Goal: Transaction & Acquisition: Download file/media

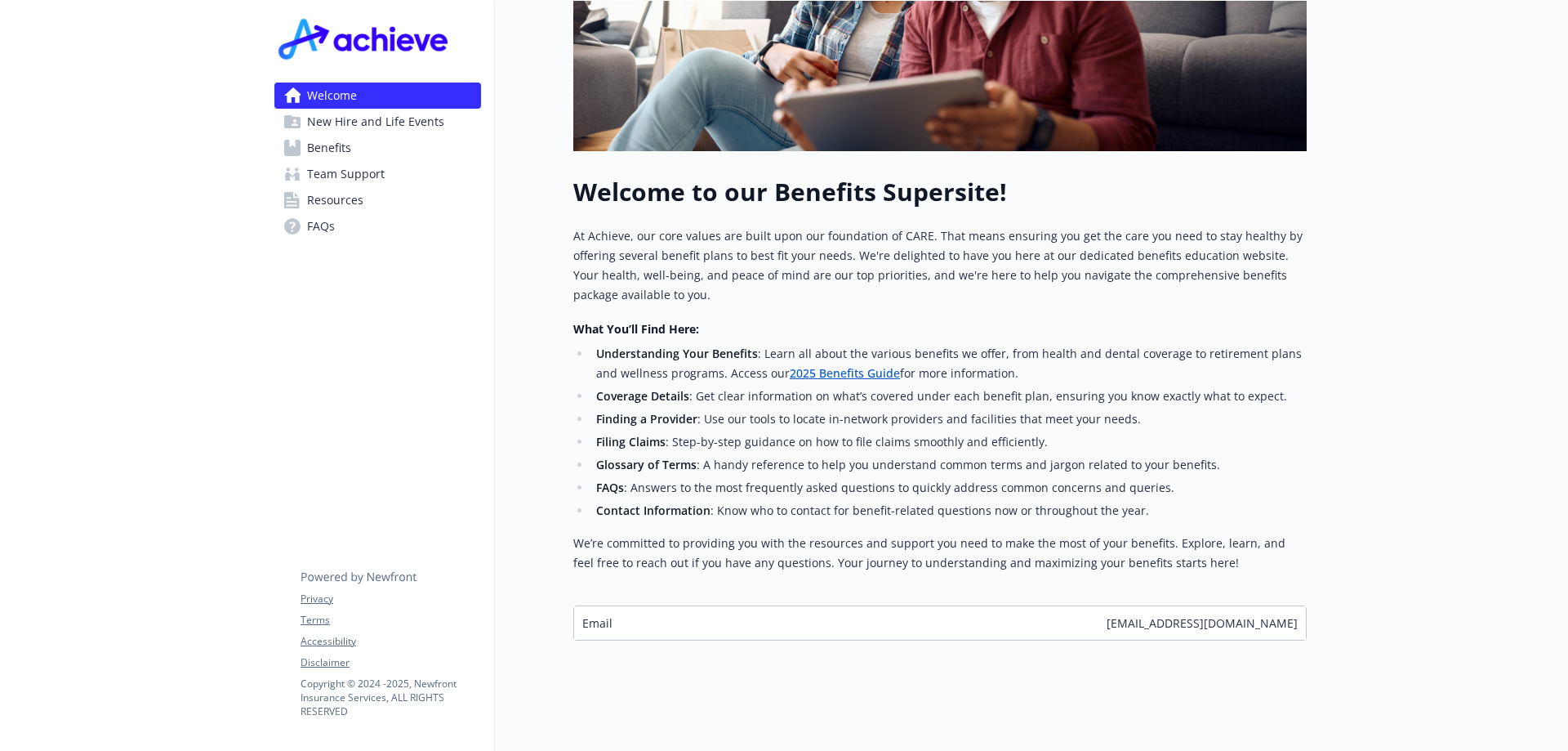
scroll to position [428, 0]
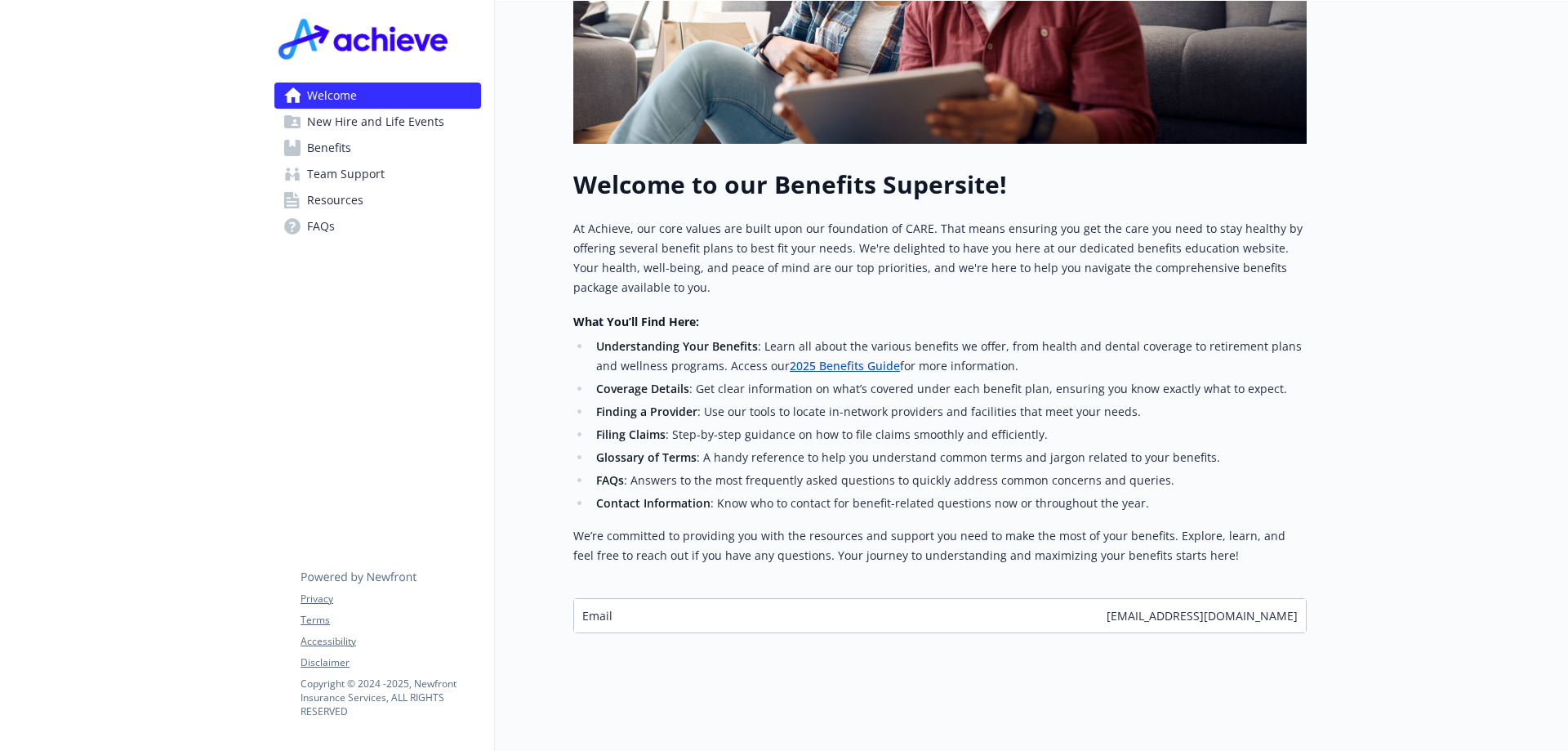
click at [342, 203] on span "Resources" at bounding box center [335, 200] width 57 height 26
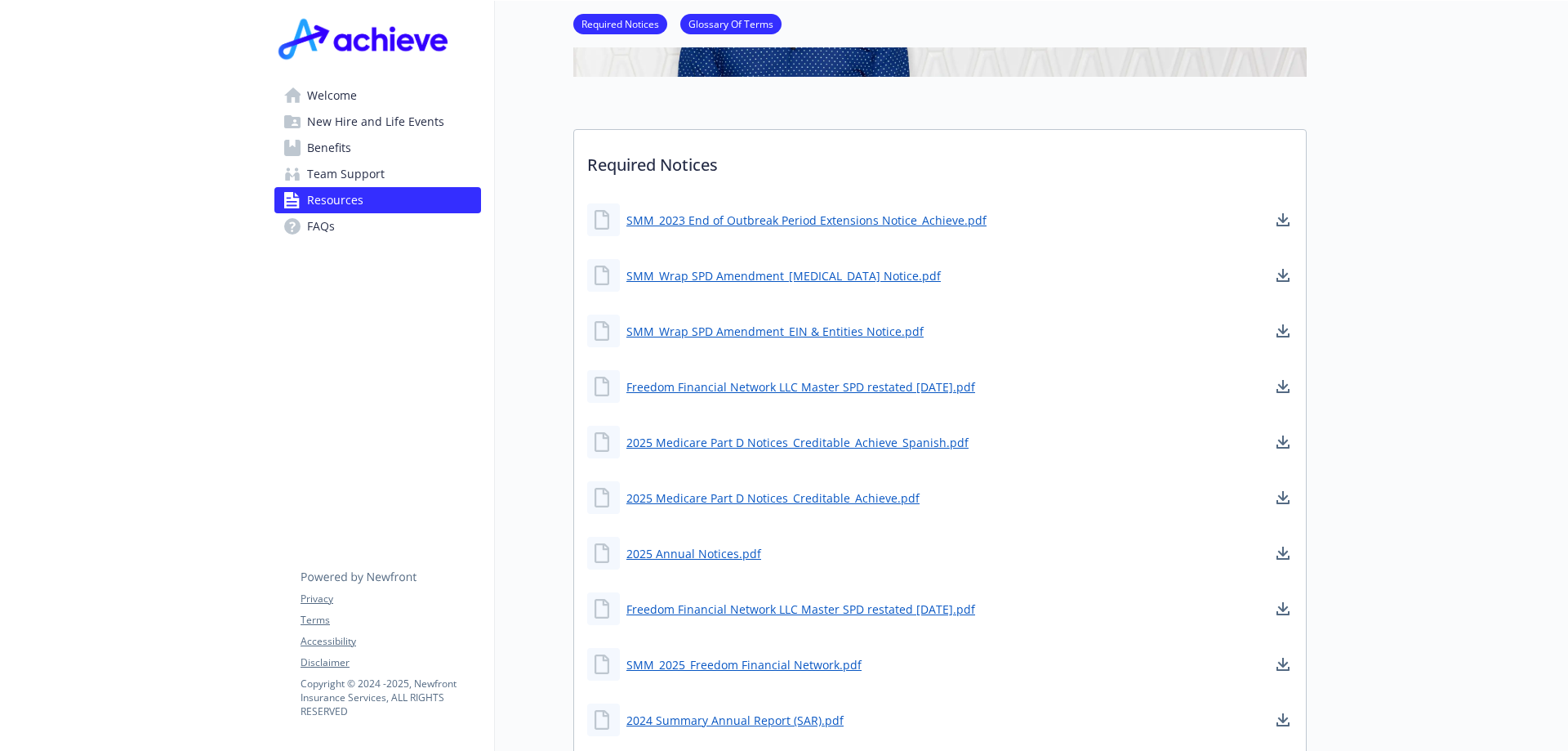
scroll to position [265, 0]
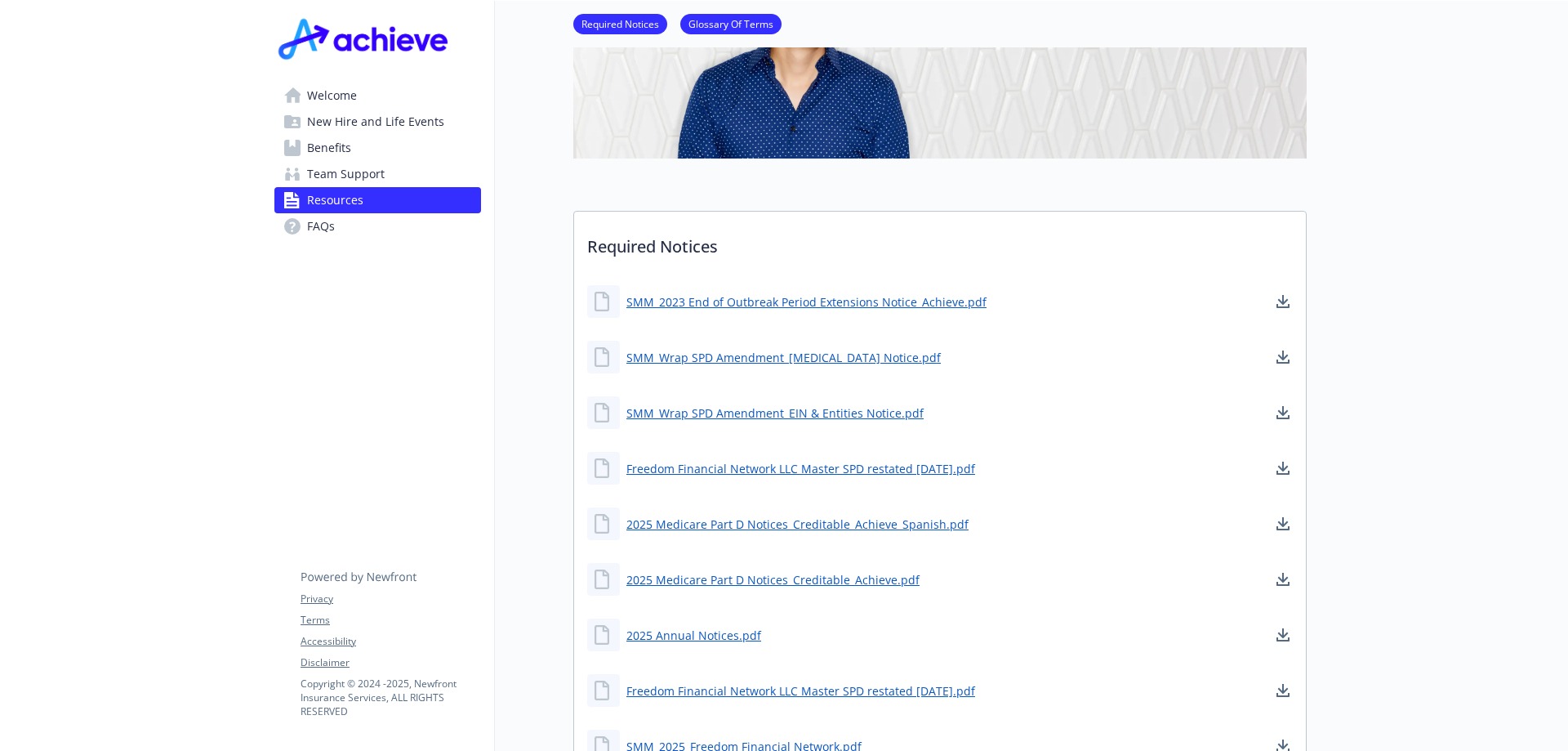
click at [328, 147] on span "Benefits" at bounding box center [329, 147] width 44 height 26
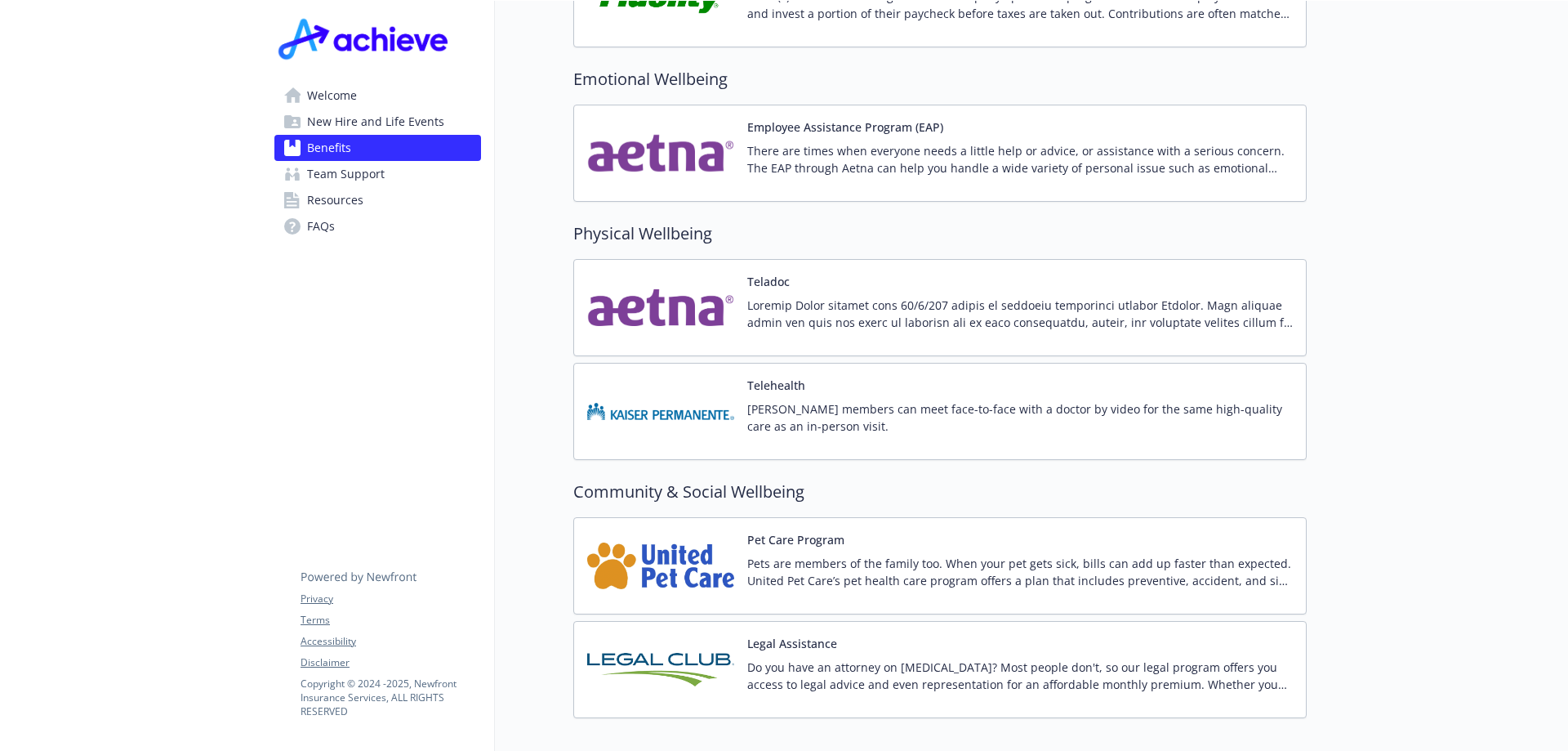
scroll to position [3123, 0]
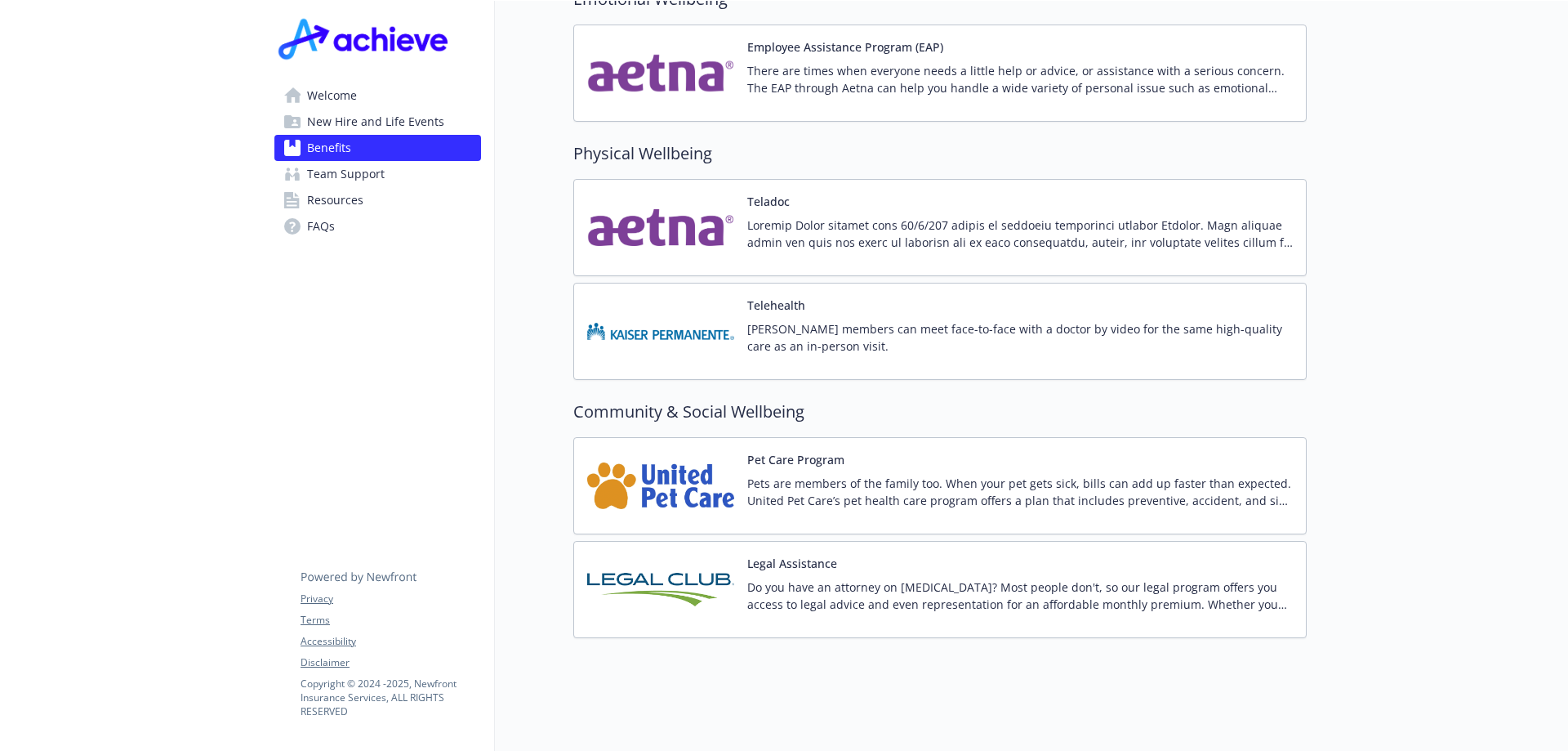
click at [805, 579] on p "Do you have an attorney on [MEDICAL_DATA]? Most people don't, so our legal prog…" at bounding box center [1019, 595] width 546 height 34
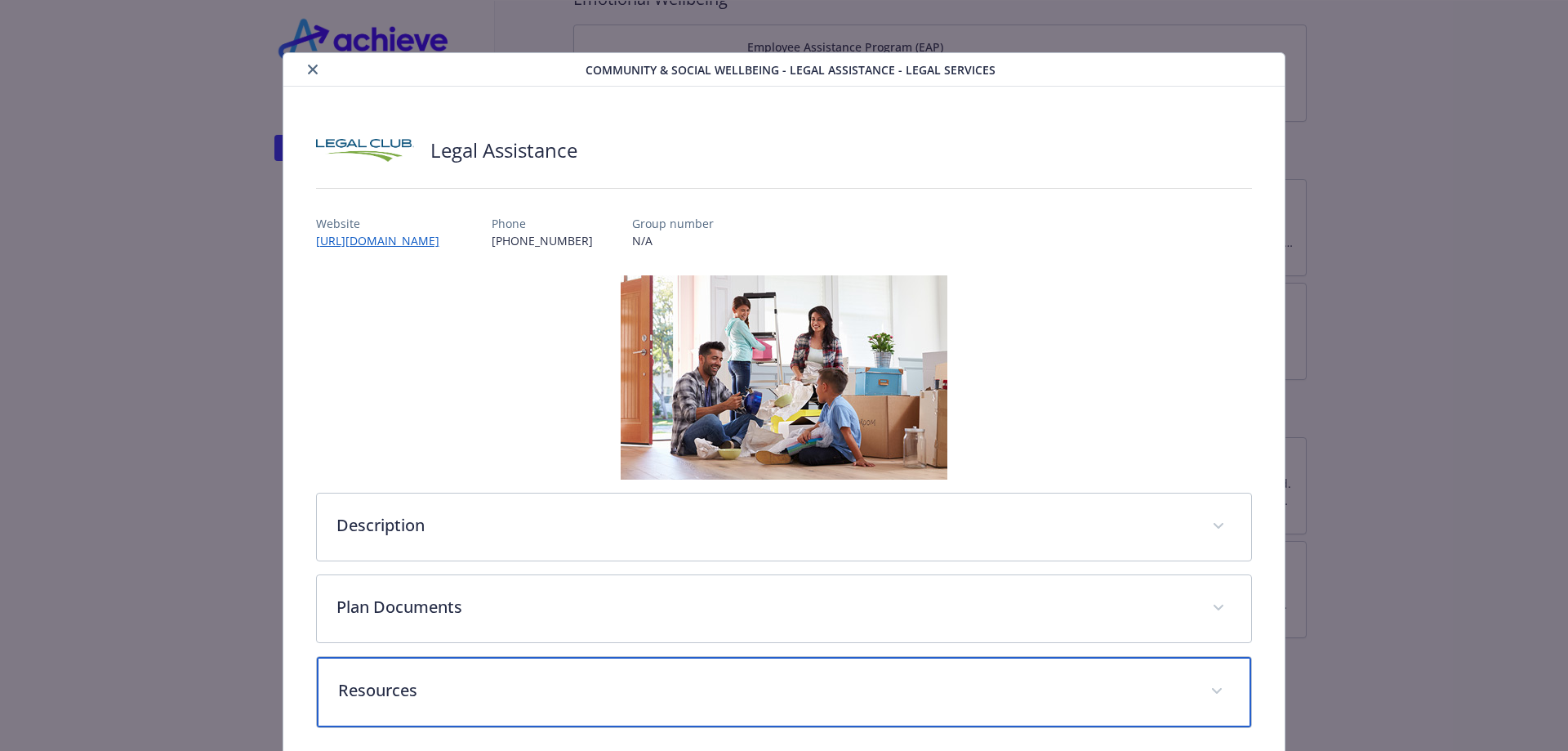
click at [736, 705] on div "Resources" at bounding box center [784, 693] width 935 height 70
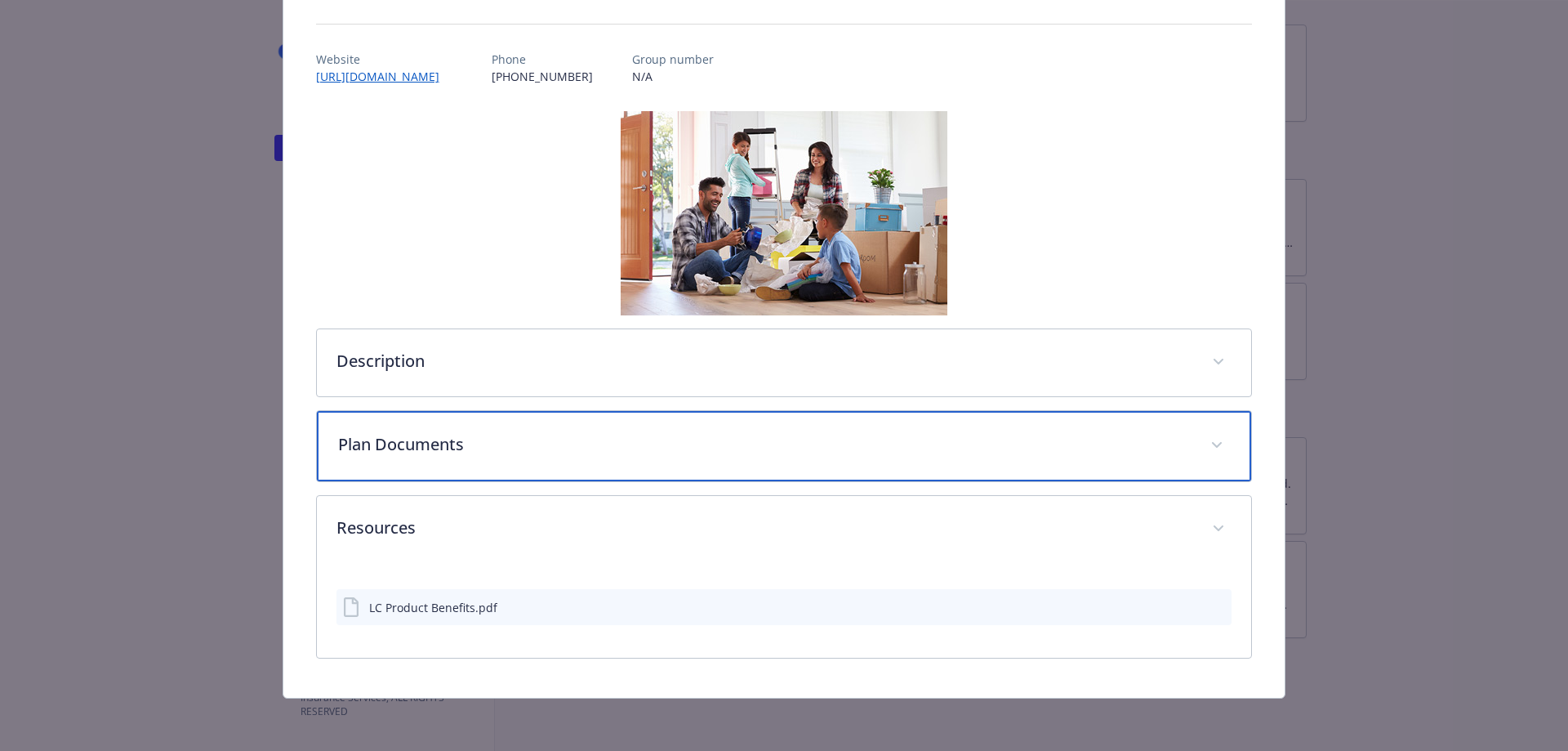
click at [433, 461] on div "Plan Documents" at bounding box center [784, 446] width 935 height 70
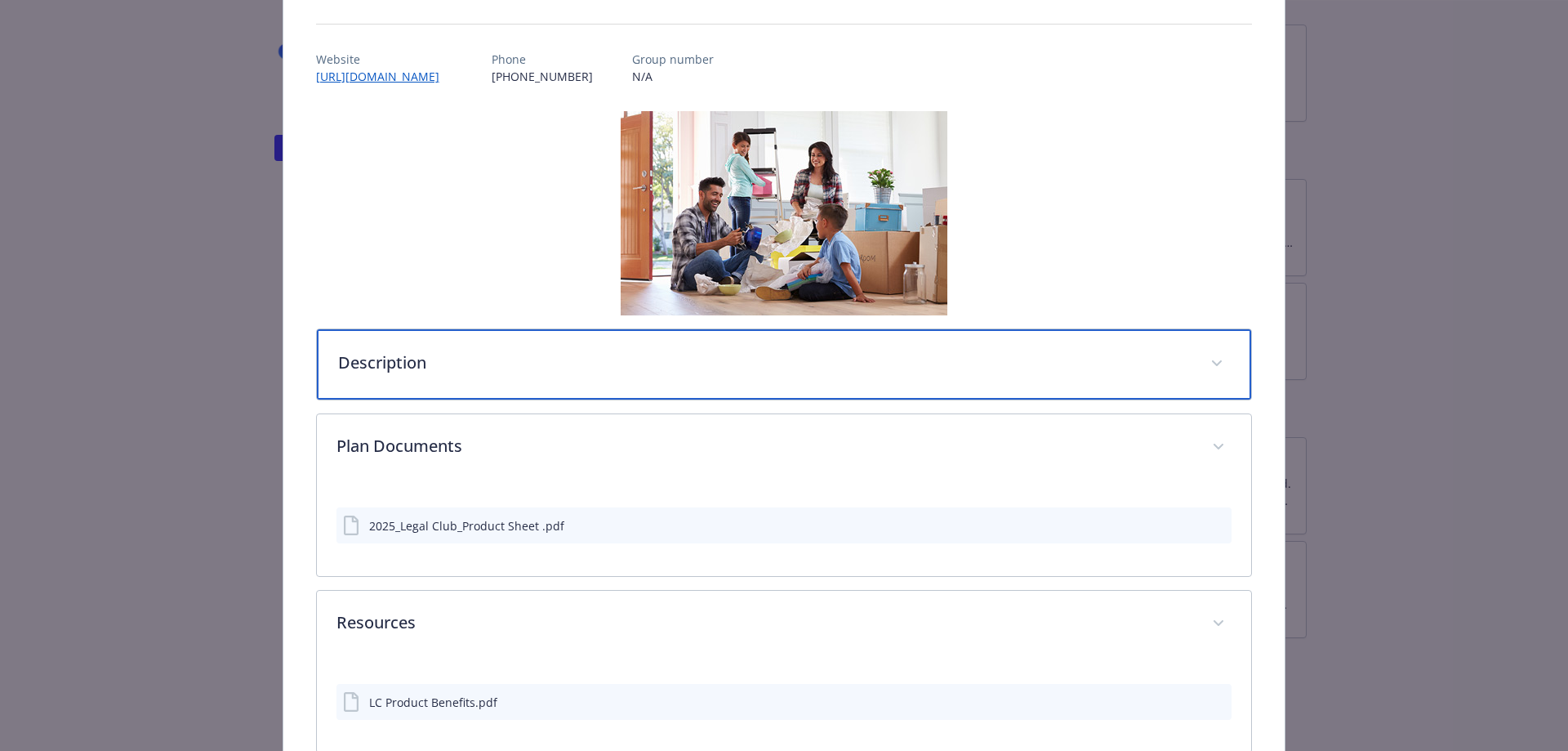
click at [457, 374] on div "Description" at bounding box center [784, 364] width 935 height 70
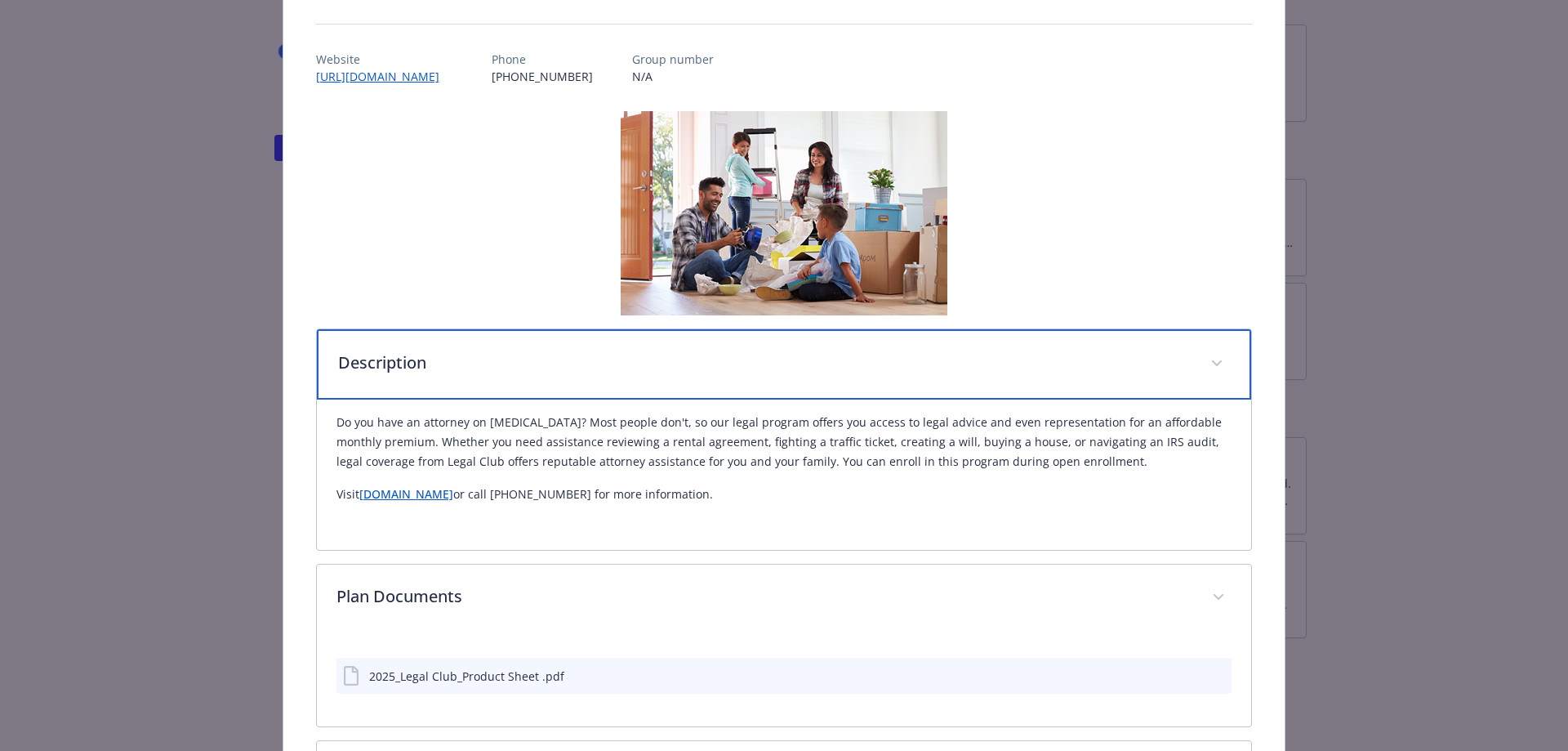
scroll to position [246, 0]
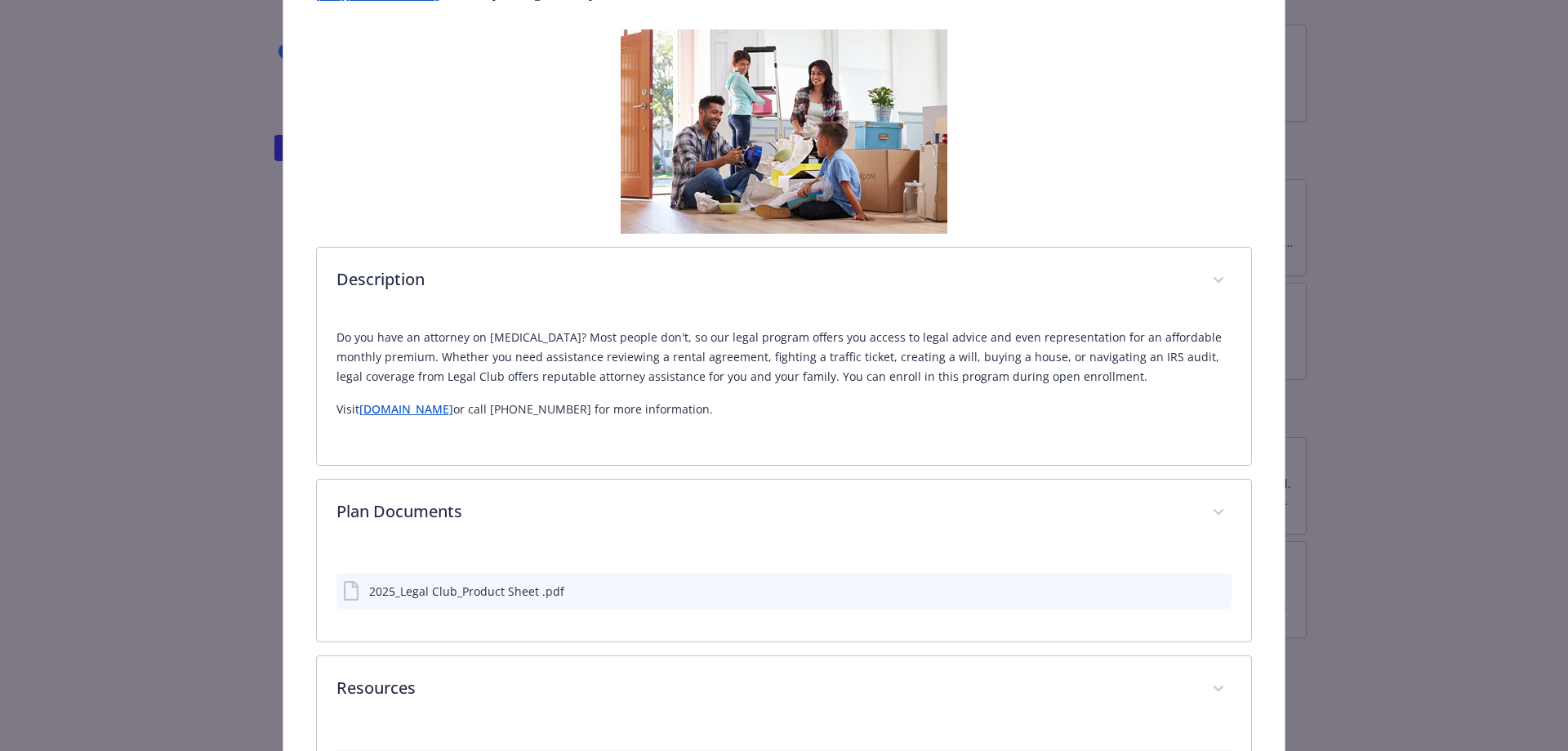
click at [1187, 592] on button "download file" at bounding box center [1189, 591] width 17 height 17
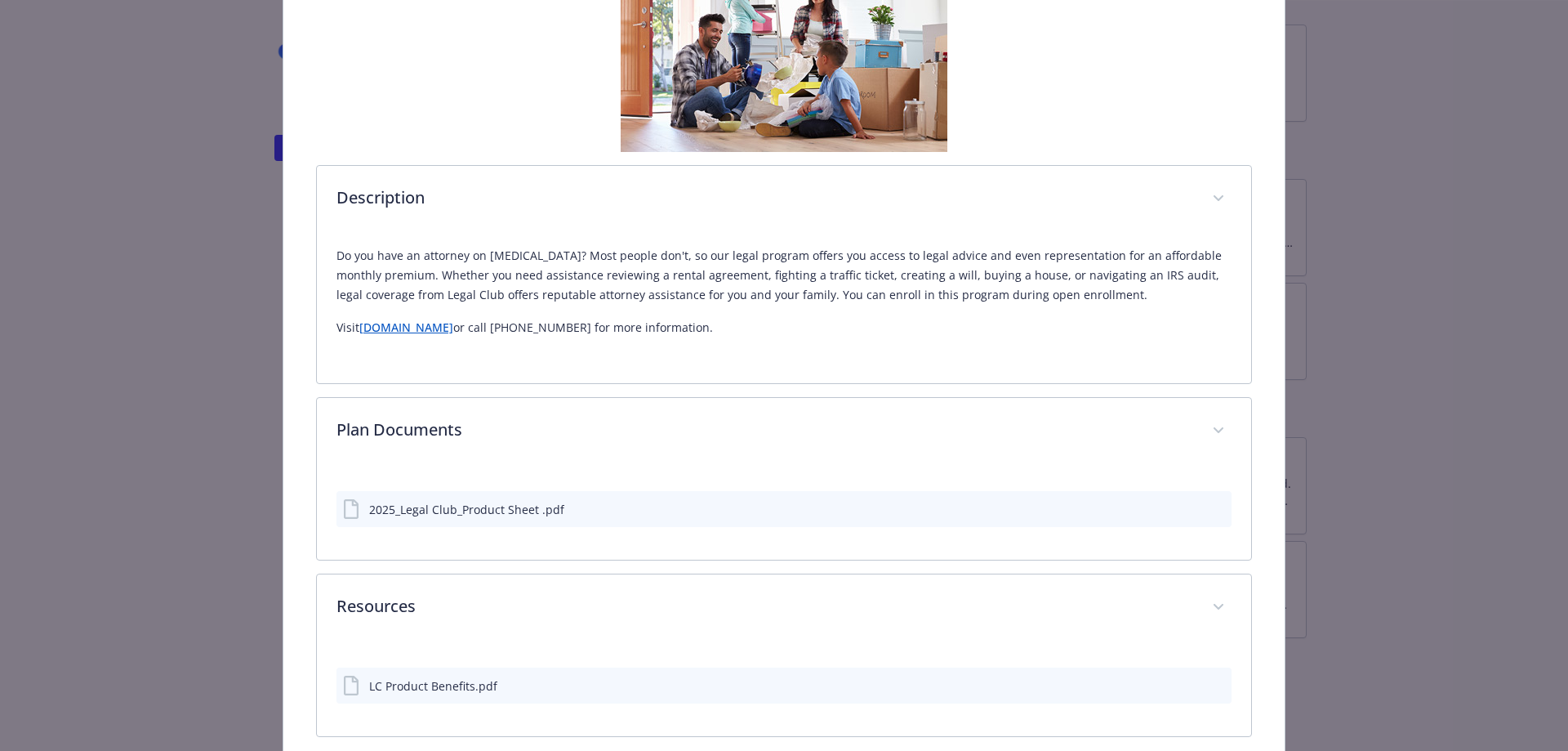
scroll to position [406, 0]
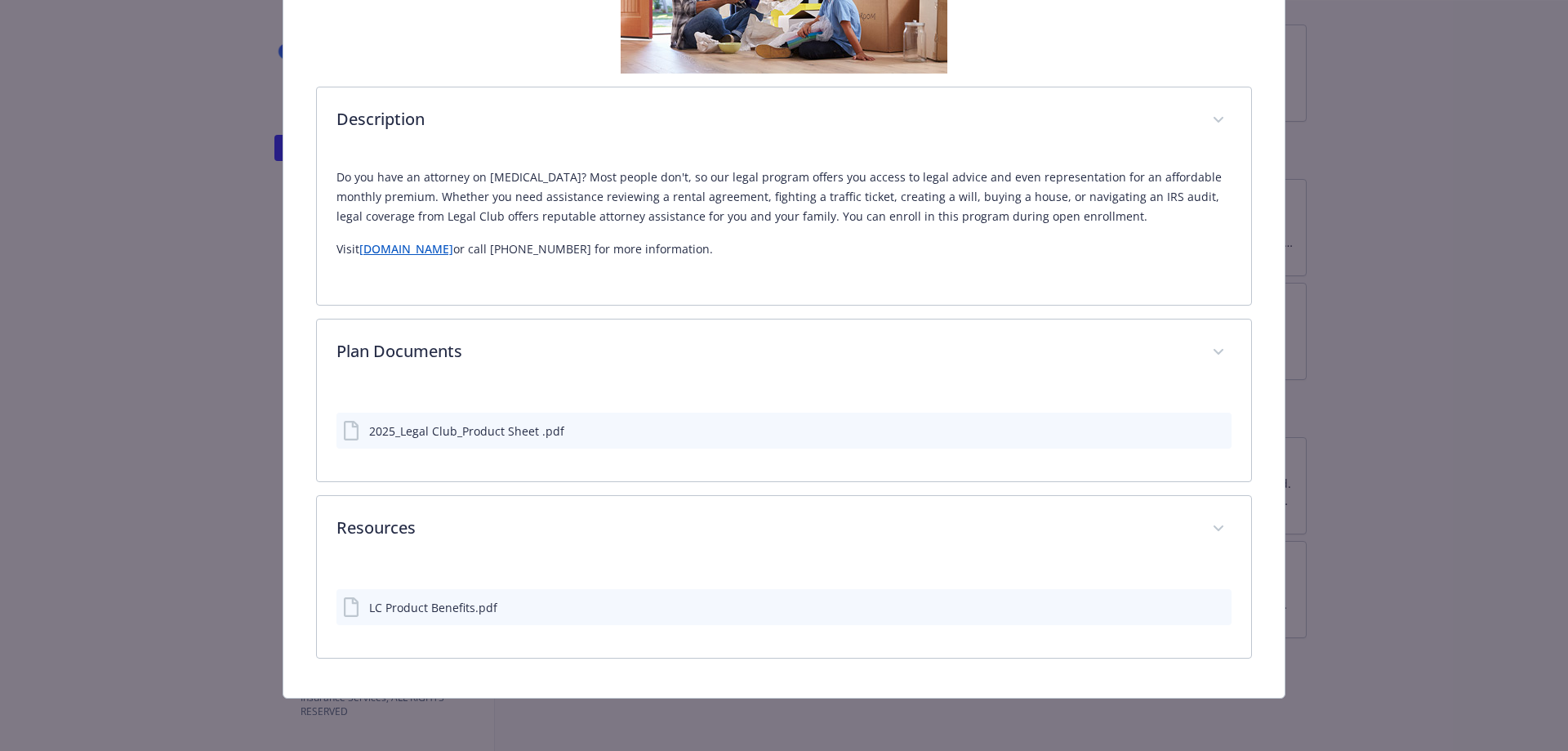
click at [1182, 605] on icon "download file" at bounding box center [1189, 606] width 13 height 13
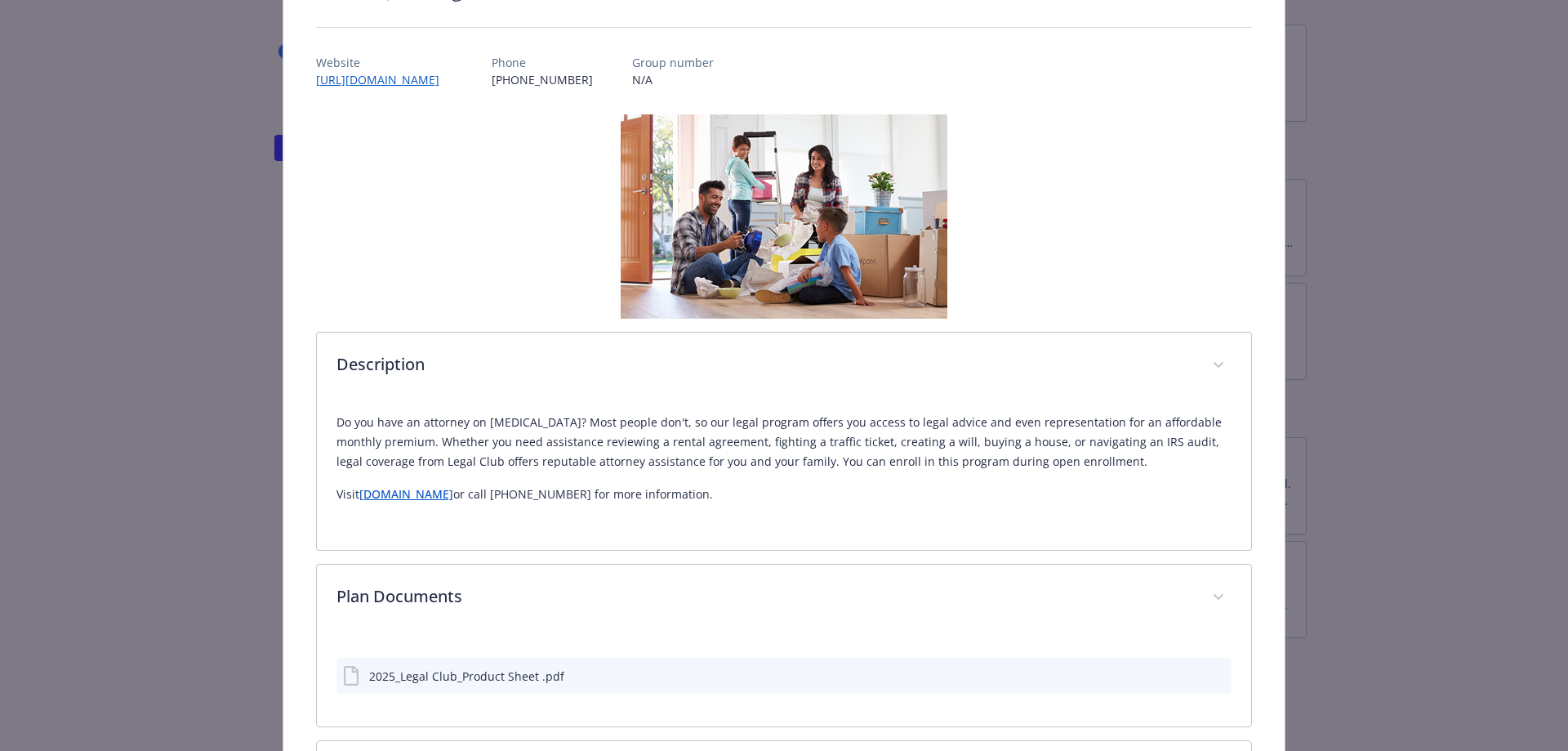
scroll to position [0, 0]
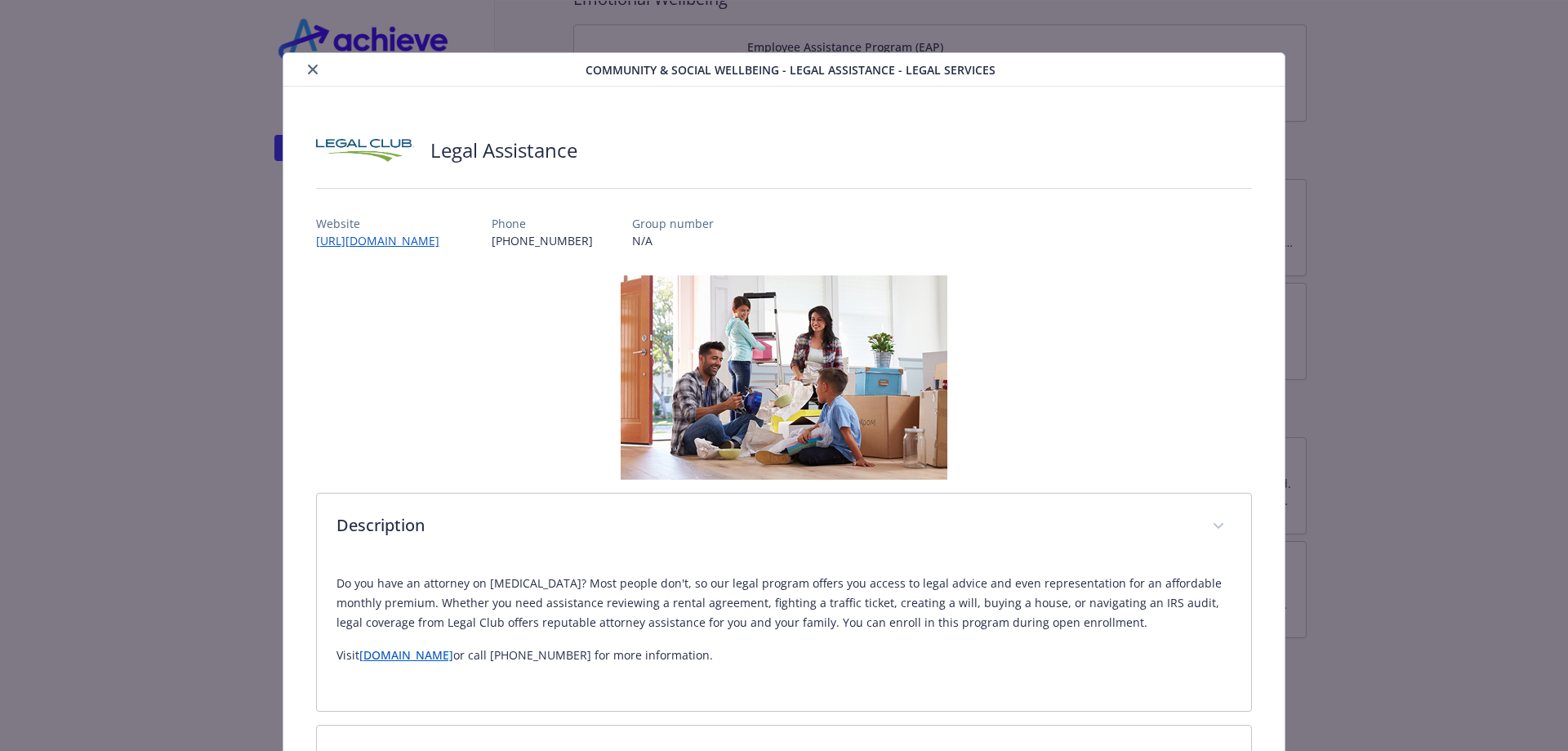
click at [309, 60] on button "close" at bounding box center [312, 69] width 19 height 19
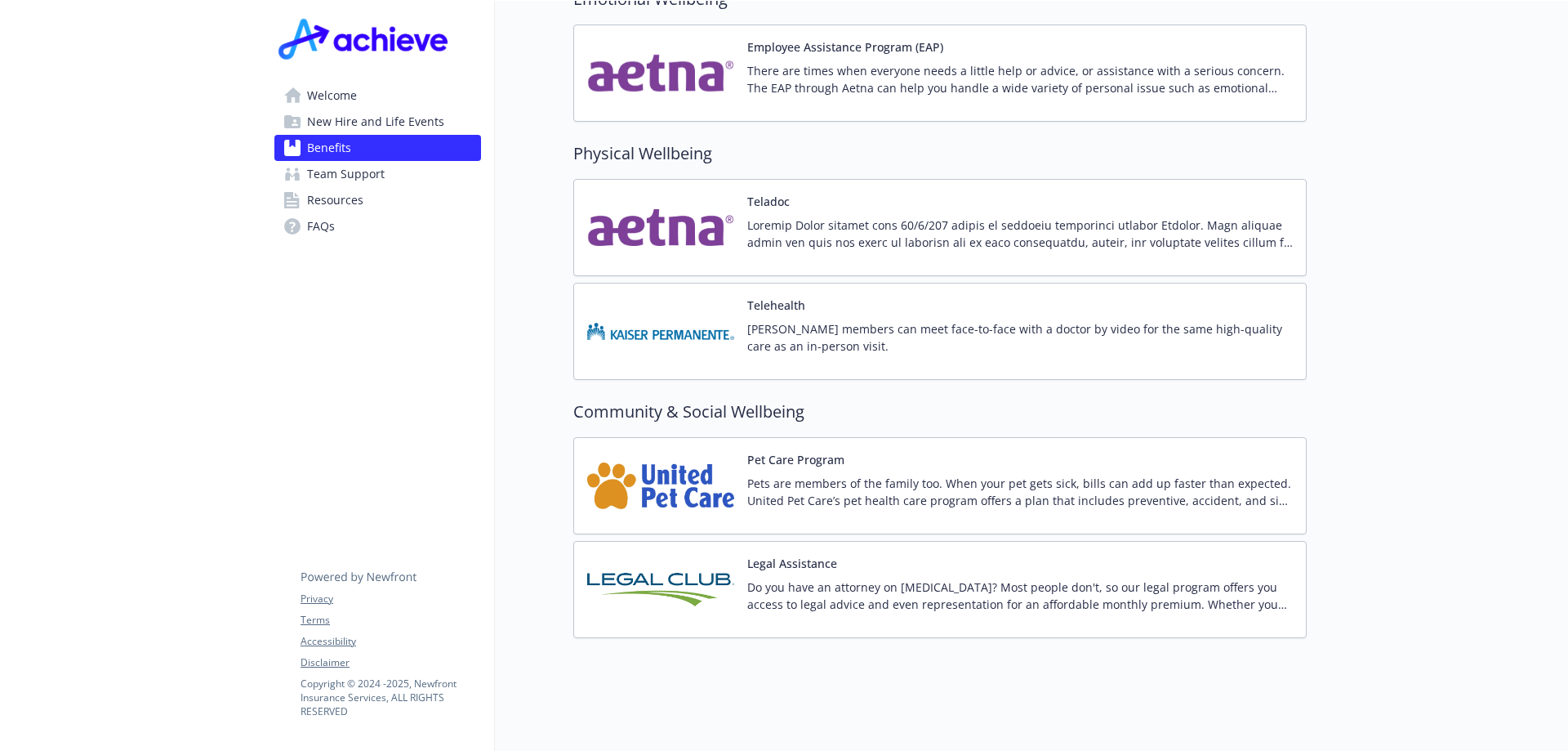
click at [307, 71] on div "Welcome New Hire and Life Events Benefits Team Support Resources FAQs Privacy T…" at bounding box center [377, 136] width 233 height 272
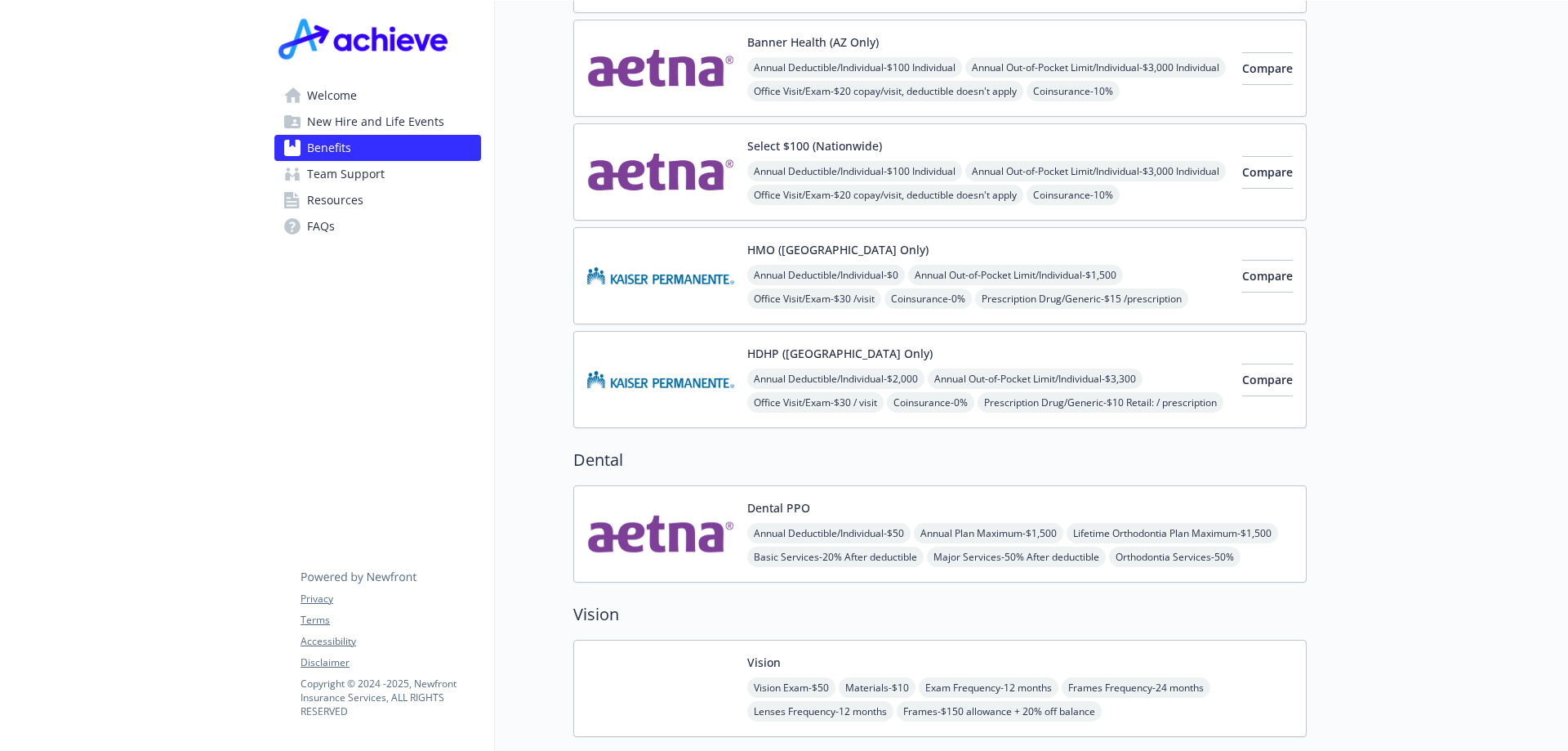
scroll to position [654, 0]
